Goal: Task Accomplishment & Management: Use online tool/utility

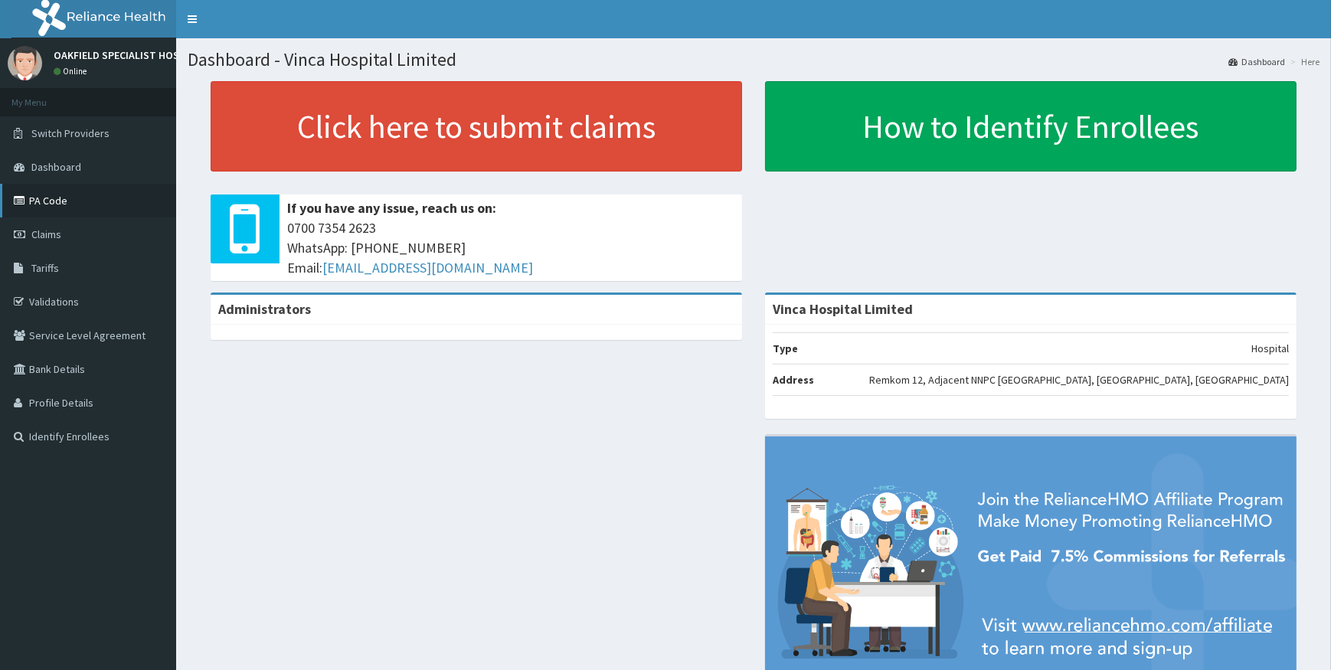
click at [69, 204] on link "PA Code" at bounding box center [88, 201] width 176 height 34
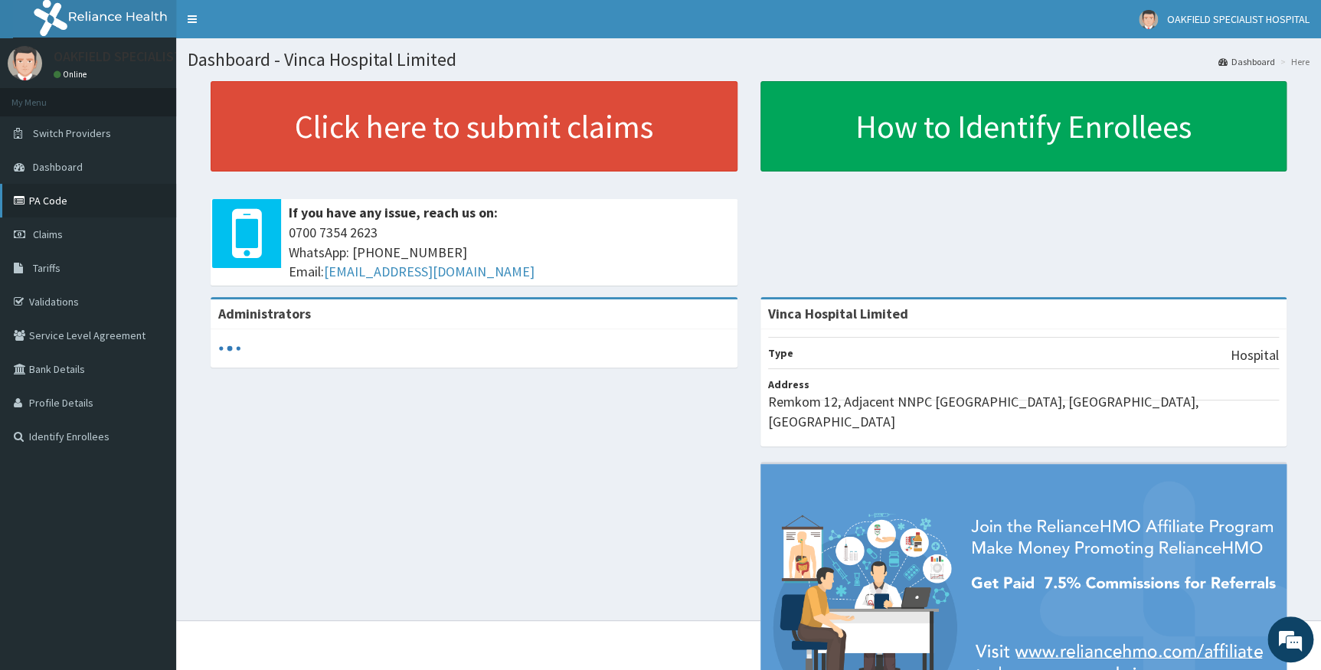
click at [42, 195] on link "PA Code" at bounding box center [88, 201] width 176 height 34
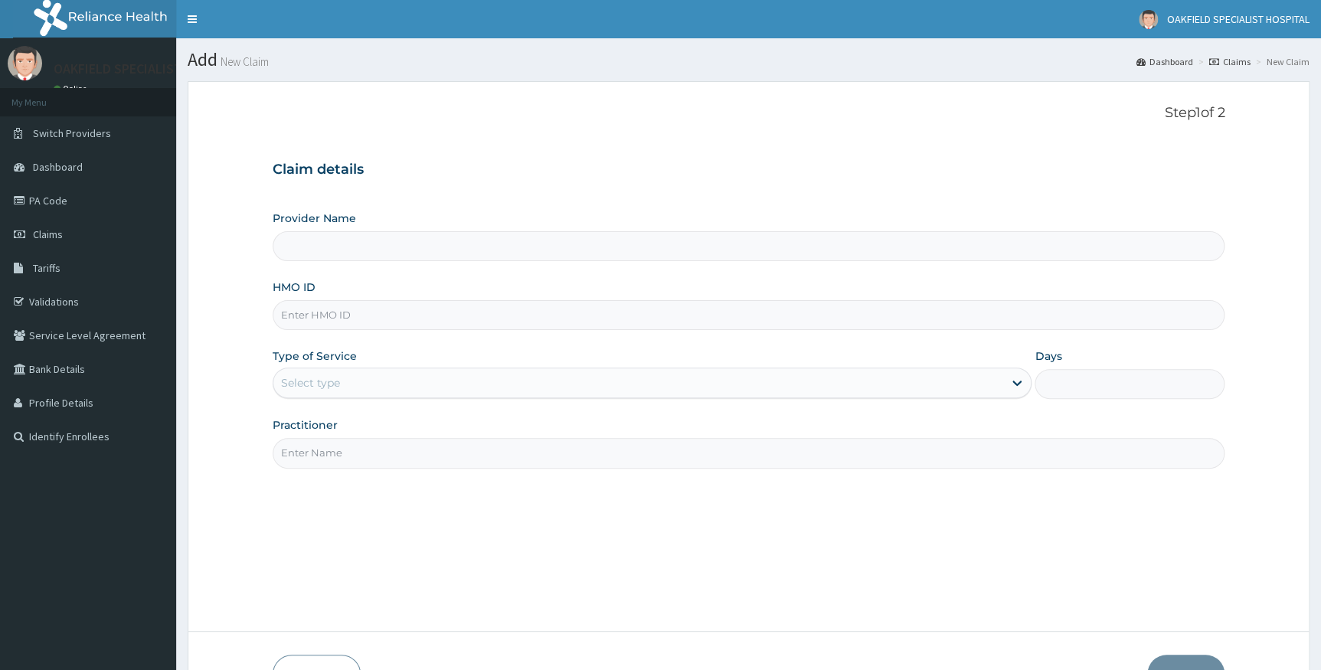
type input "Vinca Hospital Limited"
click at [44, 198] on link "PA Code" at bounding box center [88, 201] width 176 height 34
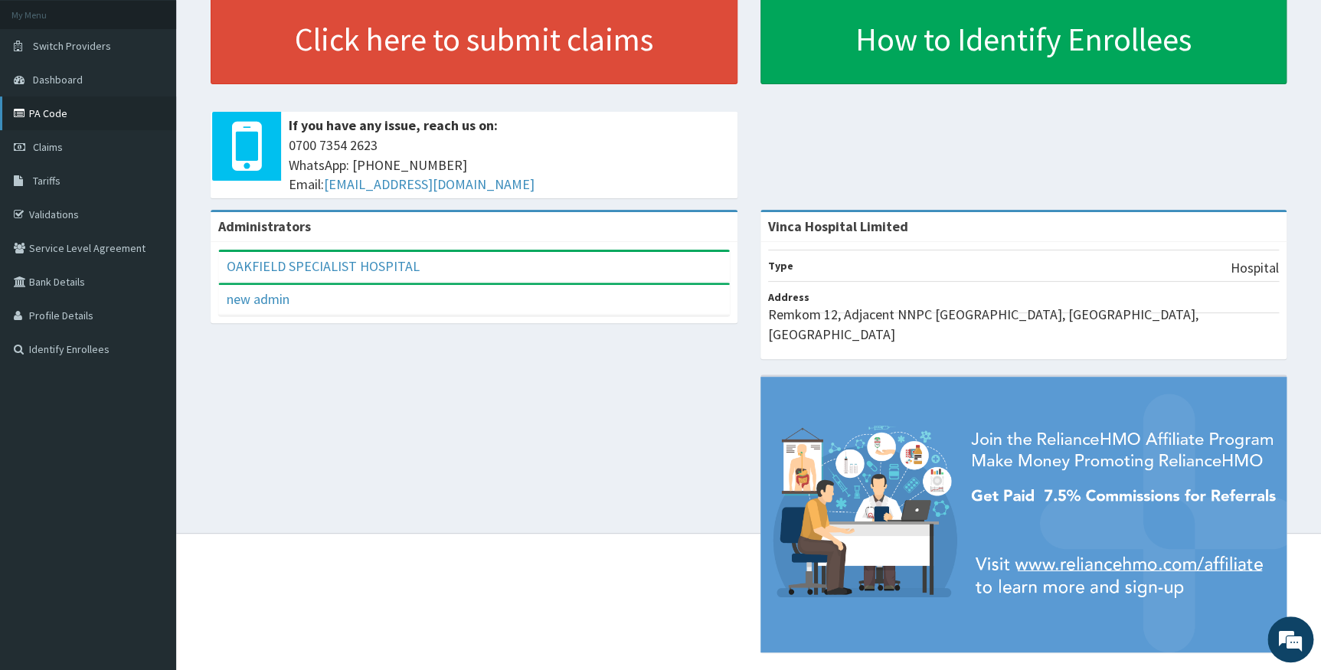
click at [45, 107] on link "PA Code" at bounding box center [88, 113] width 176 height 34
